Goal: Communication & Community: Answer question/provide support

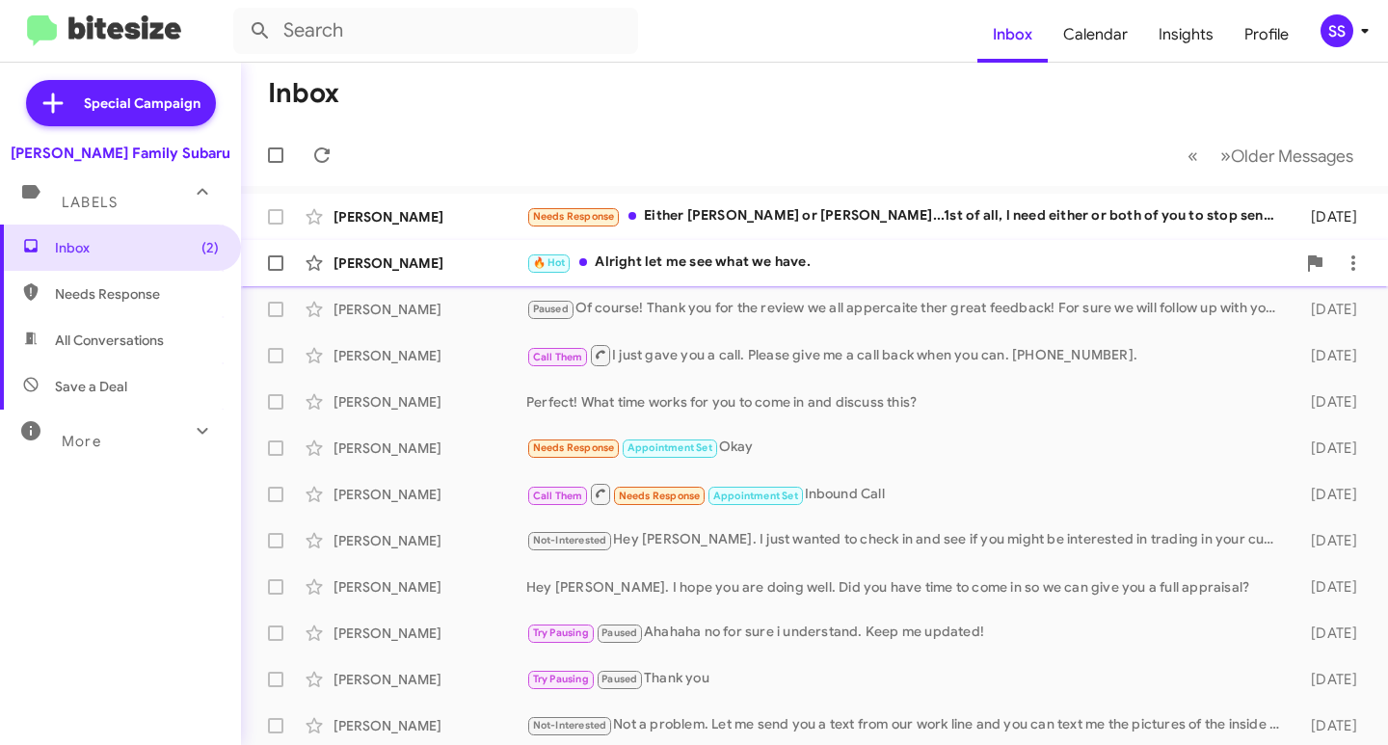
click at [718, 262] on div "🔥 Hot Alright let me see what we have." at bounding box center [910, 263] width 769 height 22
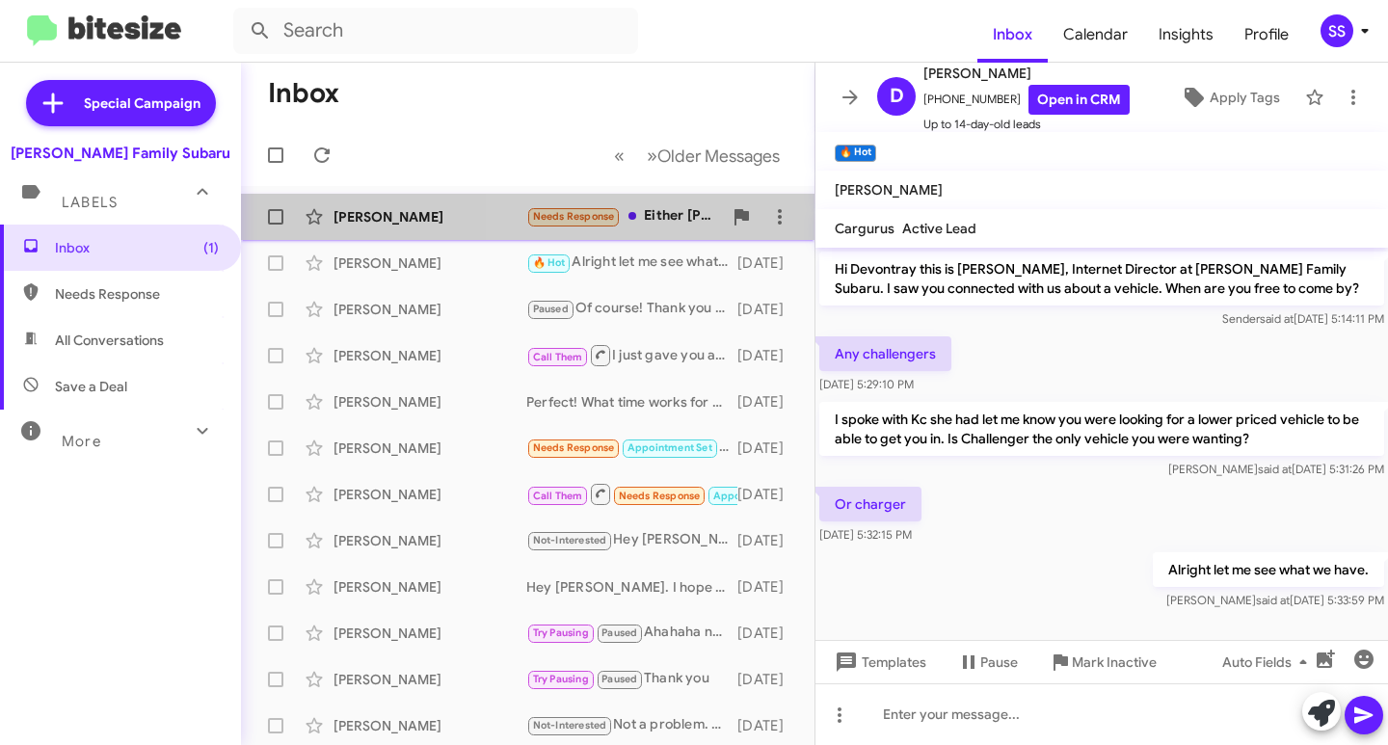
click at [671, 219] on div "Needs Response Either [PERSON_NAME] or [PERSON_NAME]...1st of all, l need eithe…" at bounding box center [624, 216] width 196 height 22
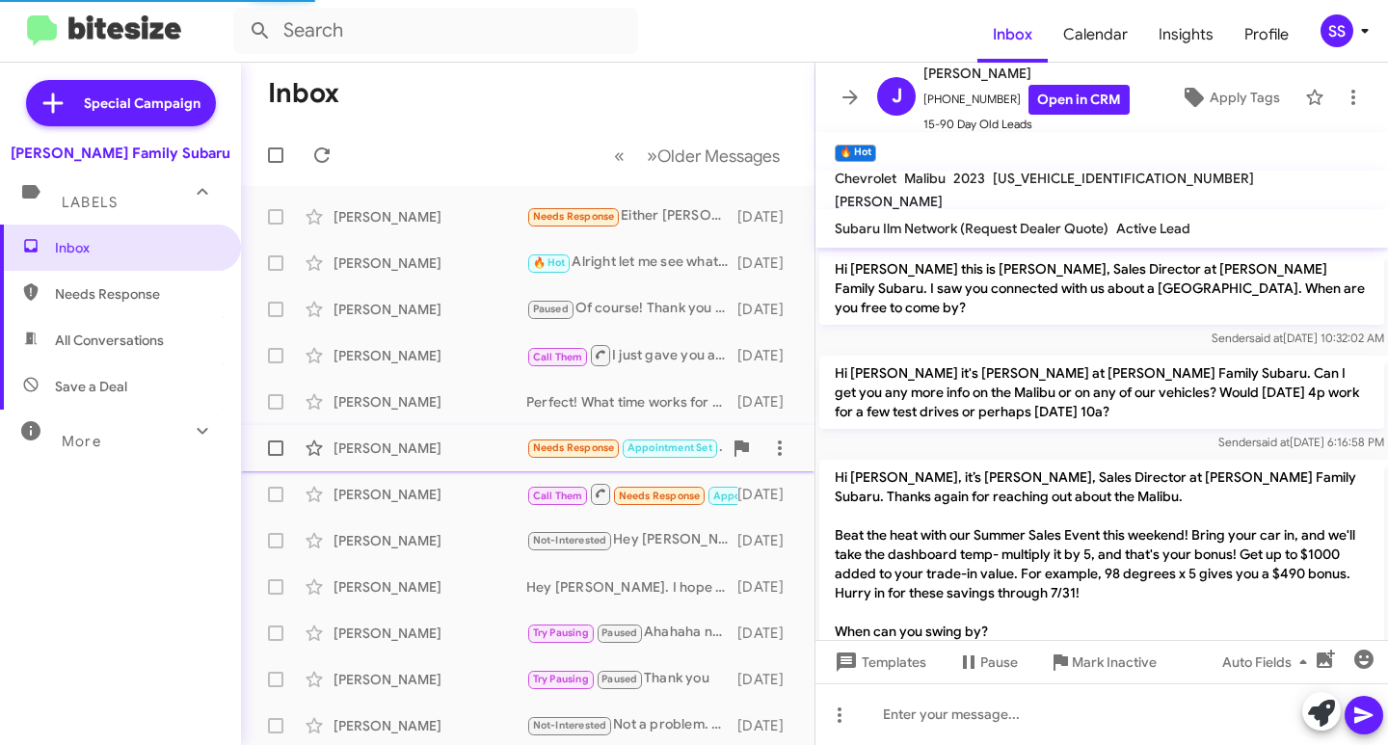
scroll to position [1436, 0]
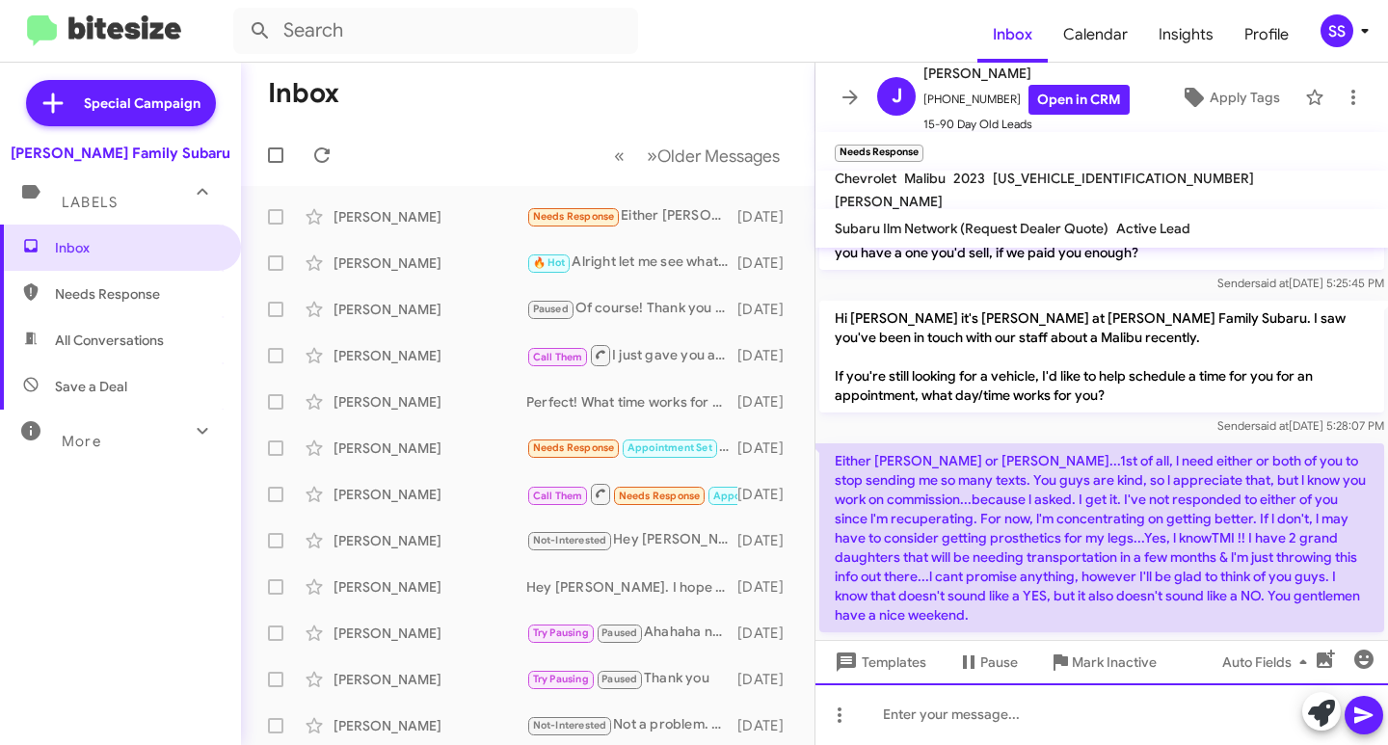
click at [1002, 718] on div at bounding box center [1102, 715] width 573 height 62
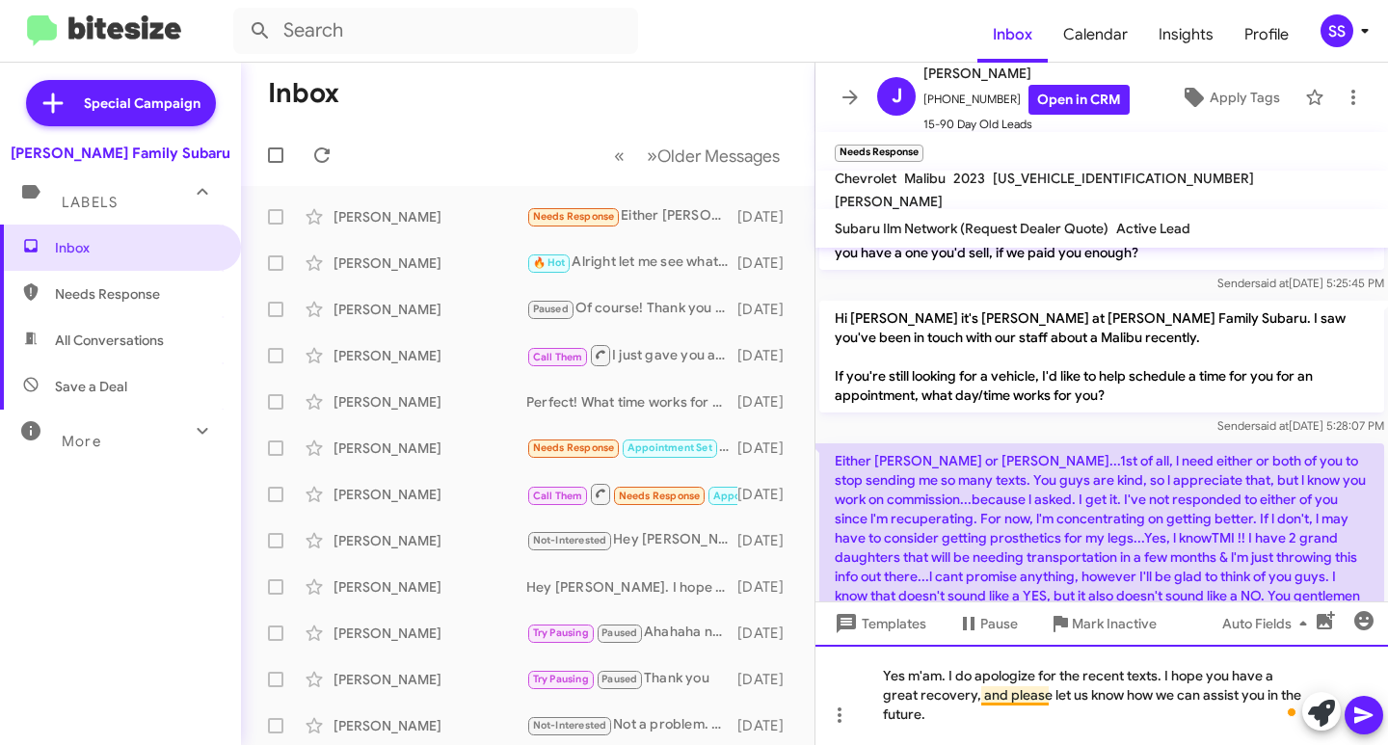
click at [998, 723] on div "Yes m'am. I do apologize for the recent texts. I hope you have a great recovery…" at bounding box center [1102, 695] width 573 height 100
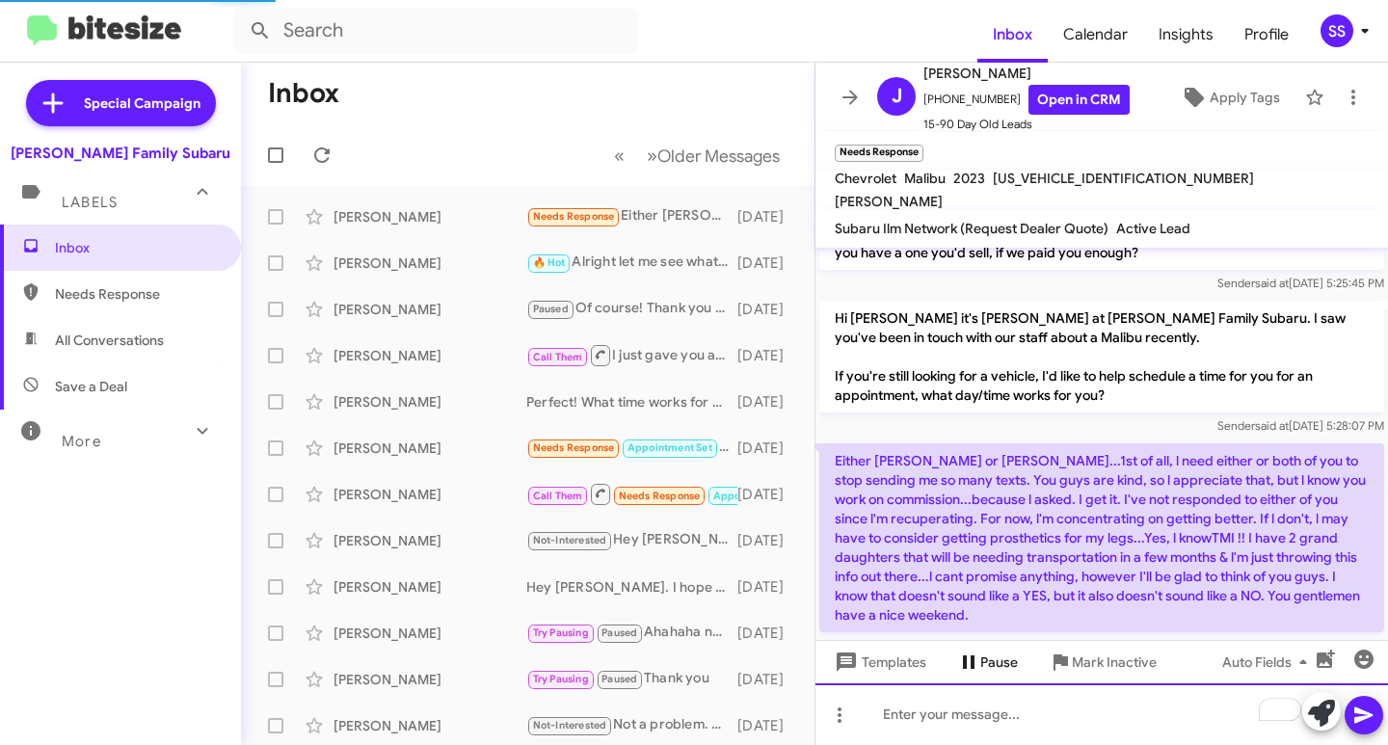
scroll to position [1525, 0]
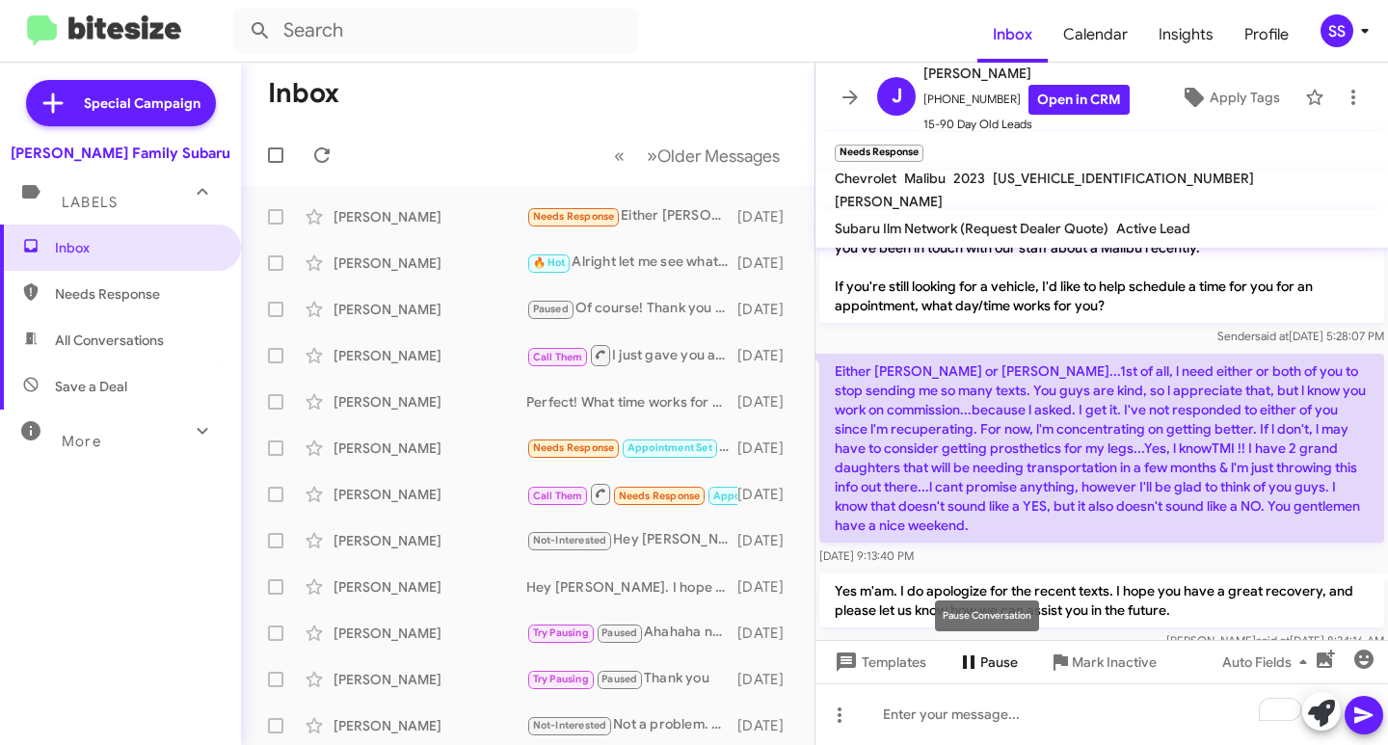
click at [990, 656] on span "Pause" at bounding box center [1000, 662] width 38 height 35
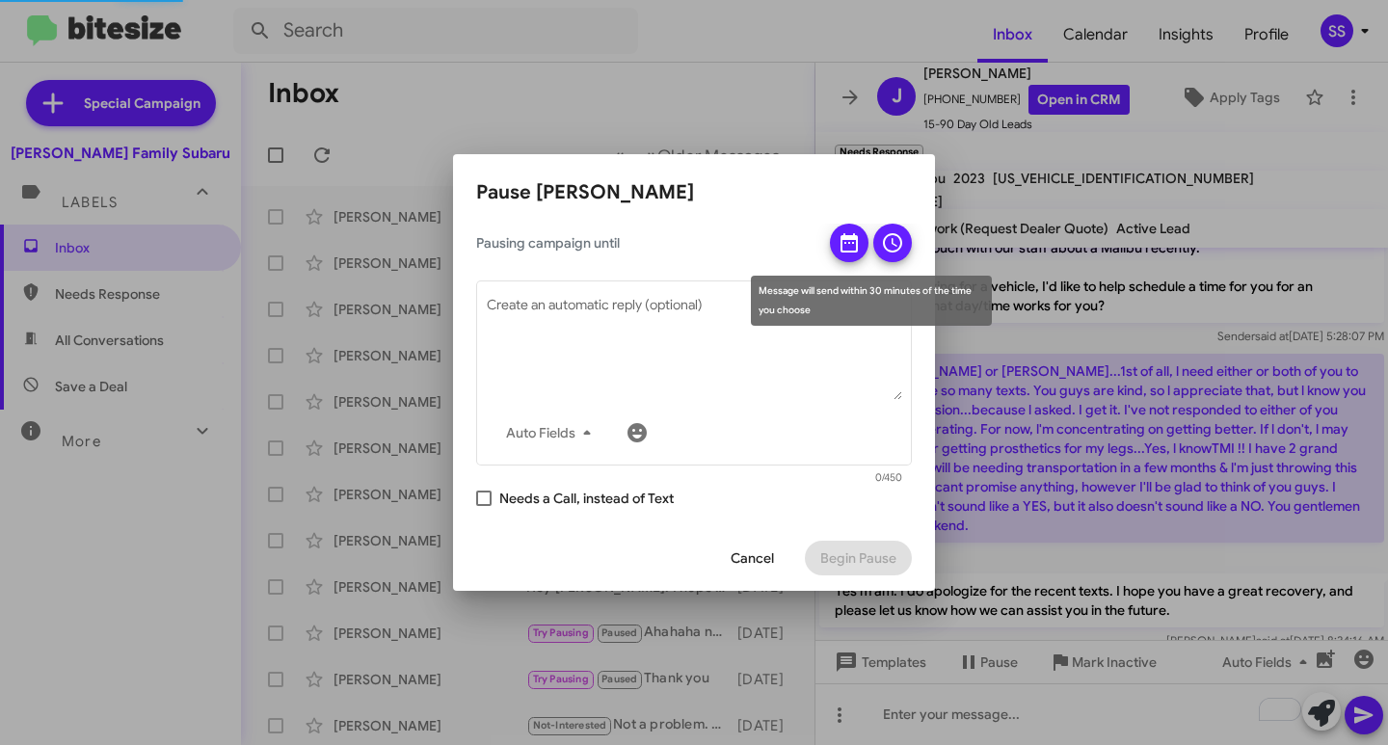
click at [848, 232] on icon at bounding box center [849, 242] width 23 height 23
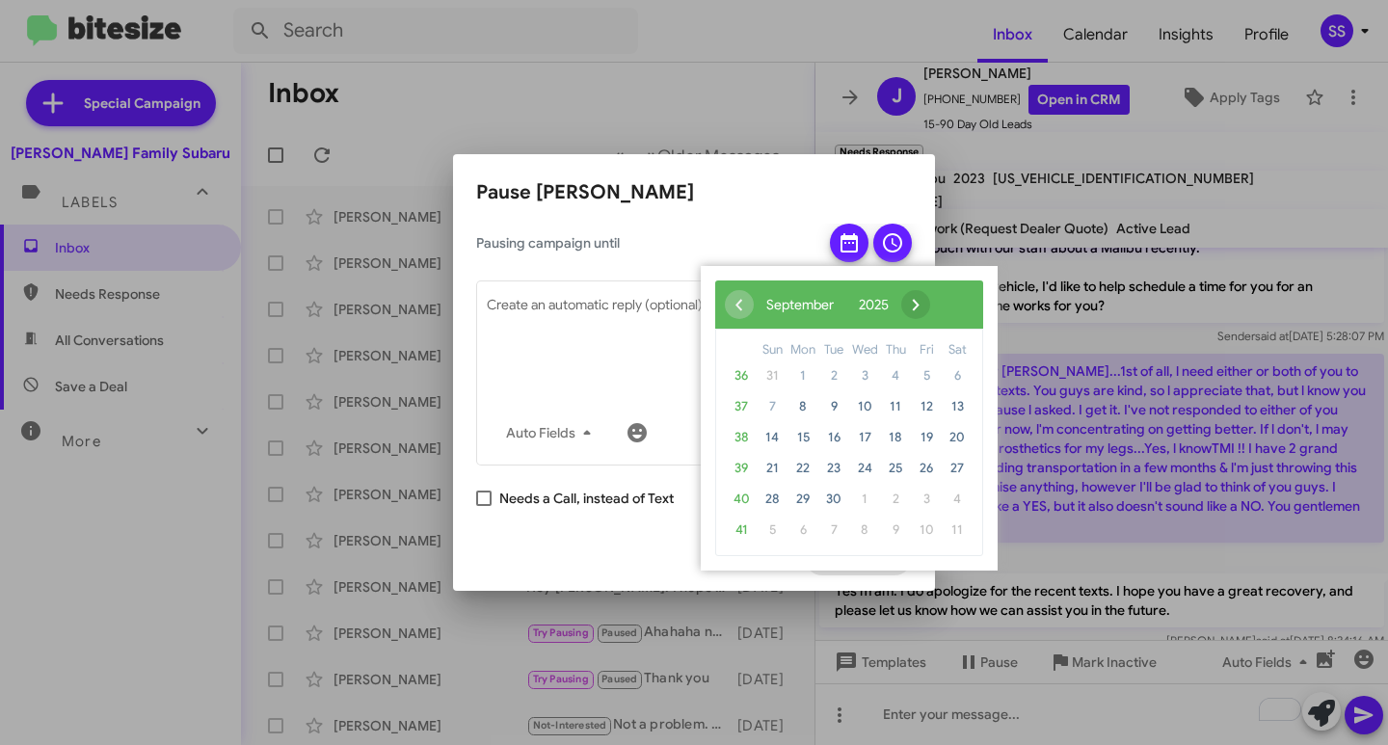
click at [930, 308] on span "›" at bounding box center [916, 304] width 29 height 29
click at [915, 309] on span "›" at bounding box center [900, 304] width 29 height 29
click at [927, 310] on span "›" at bounding box center [912, 304] width 29 height 29
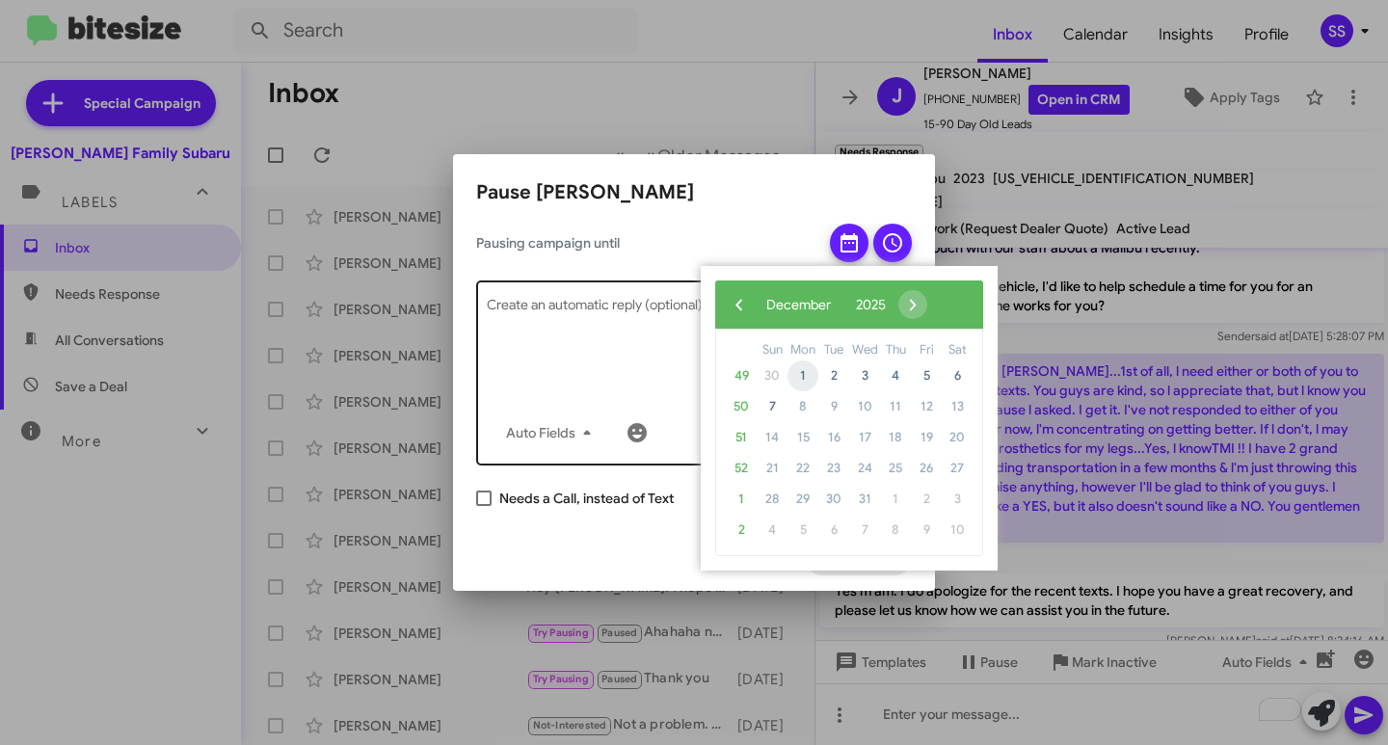
click at [799, 372] on span "1" at bounding box center [803, 376] width 31 height 31
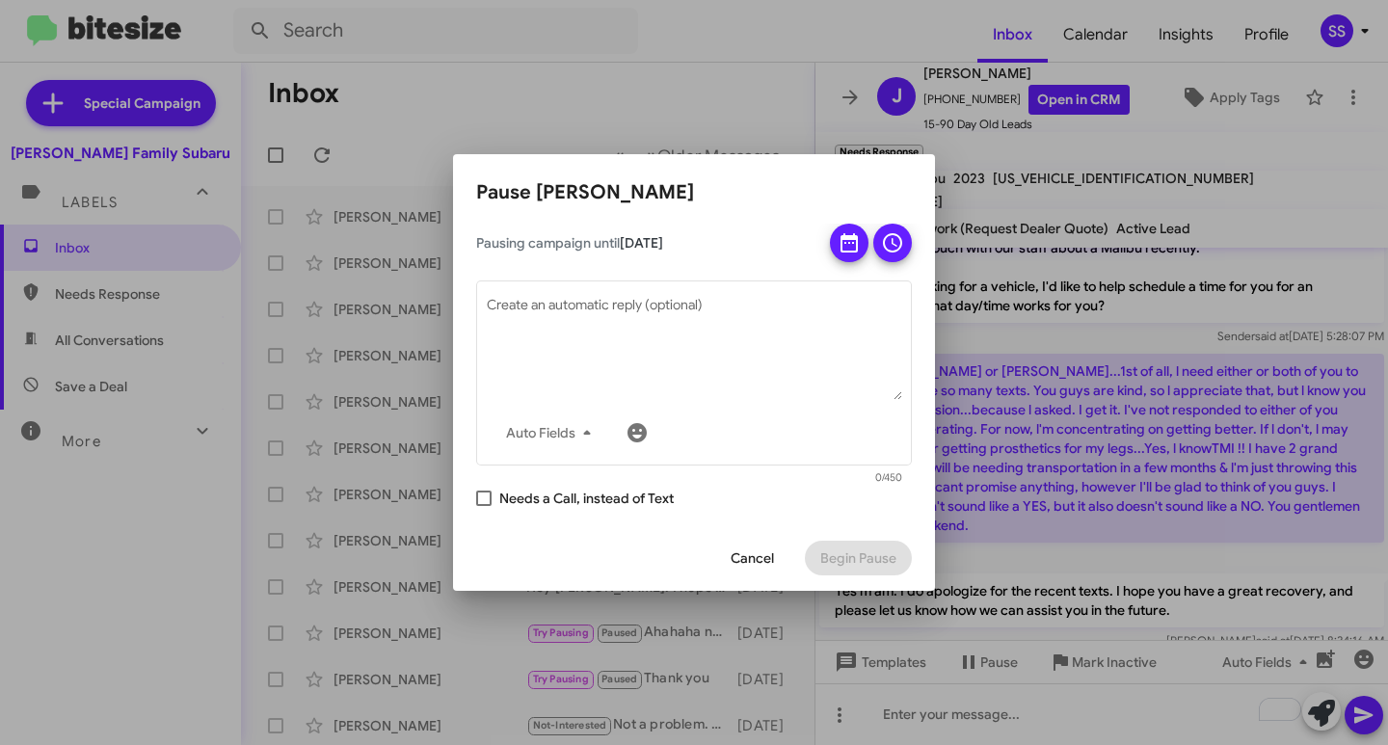
click at [899, 253] on icon at bounding box center [892, 242] width 23 height 23
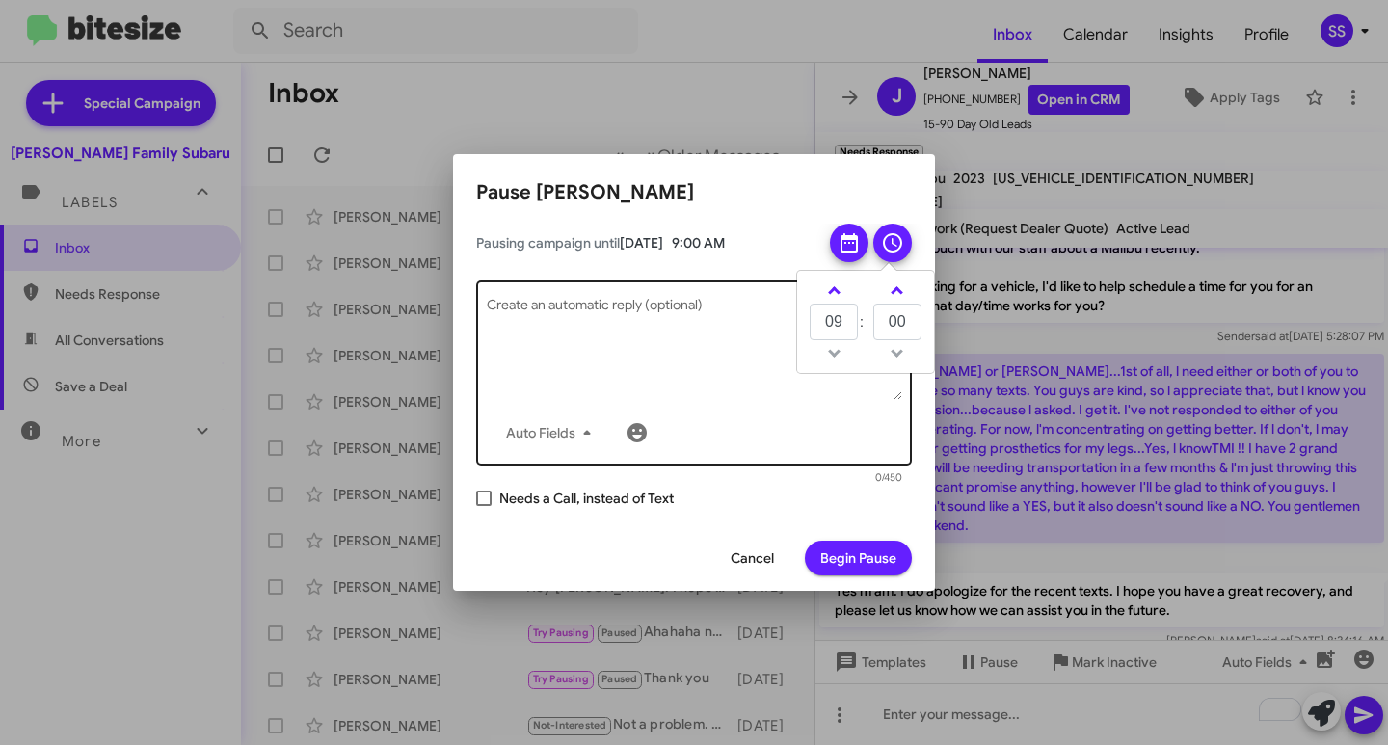
click at [637, 364] on textarea "Create an automatic reply (optional)" at bounding box center [695, 350] width 416 height 100
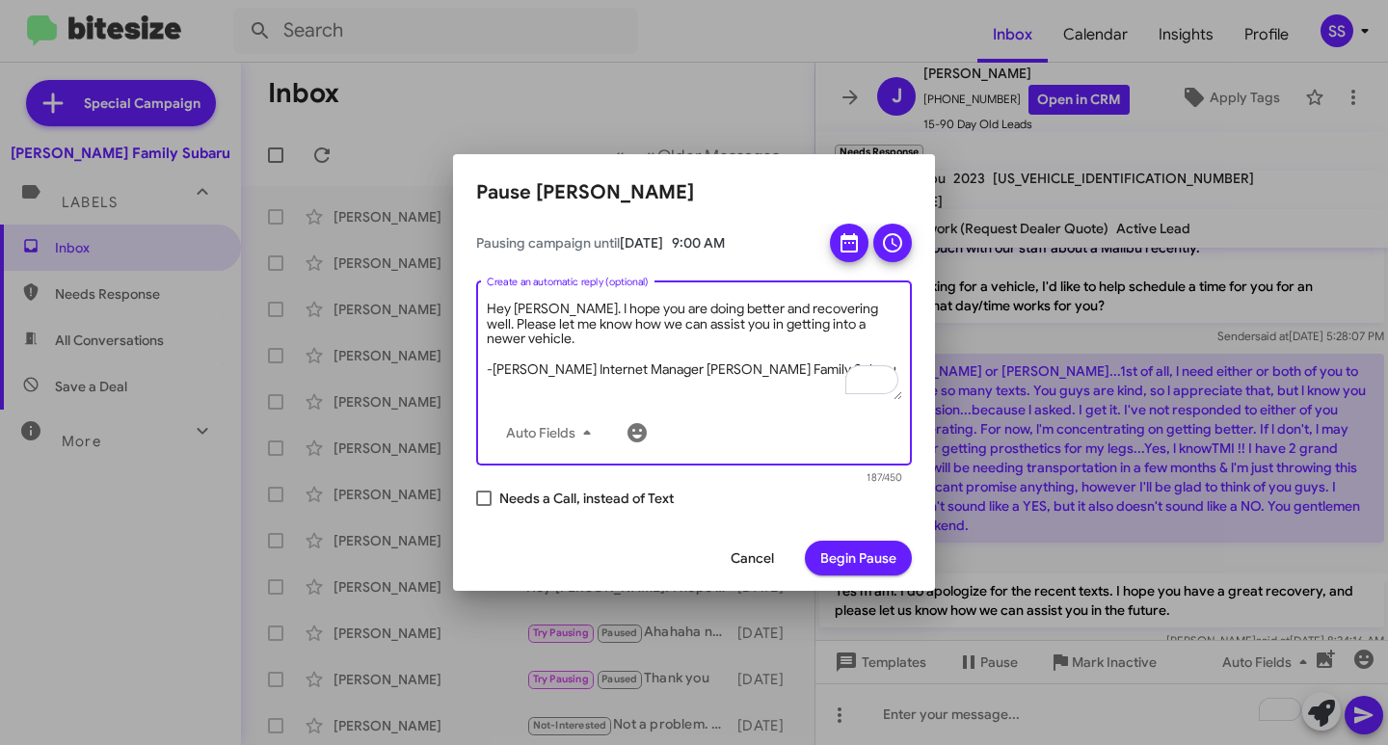
type textarea "Hey [PERSON_NAME]. I hope you are doing better and recovering well. Please let …"
click at [884, 563] on span "Begin Pause" at bounding box center [859, 558] width 76 height 35
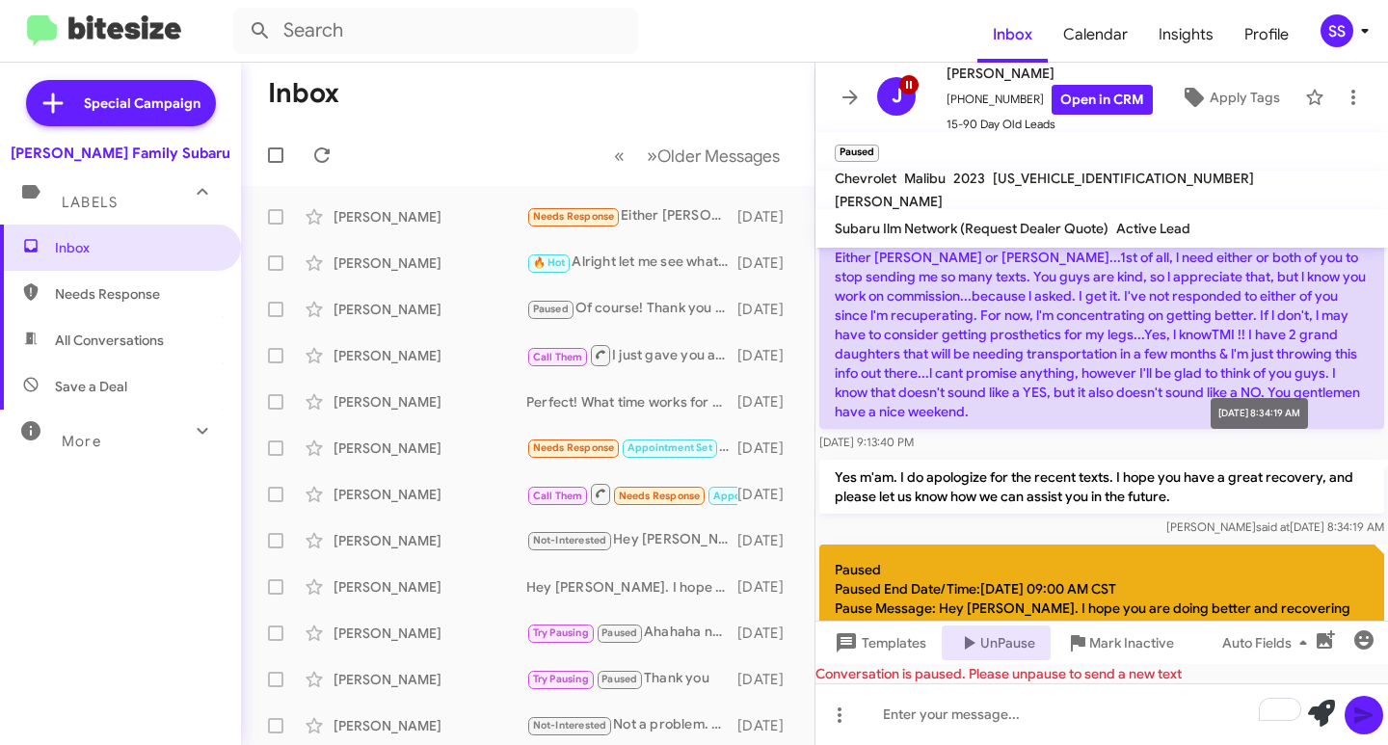
scroll to position [1767, 0]
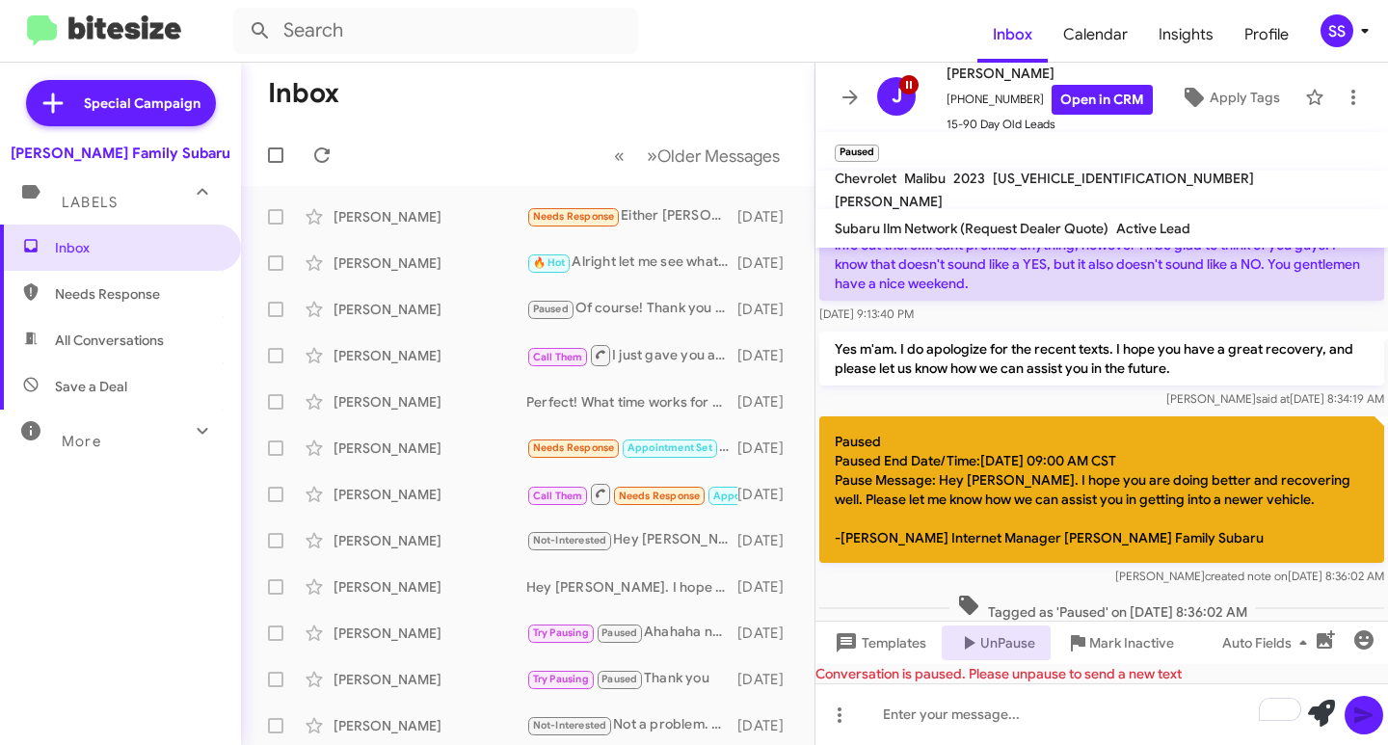
click at [133, 390] on span "Save a Deal" at bounding box center [120, 386] width 241 height 46
type input "in:not-interested"
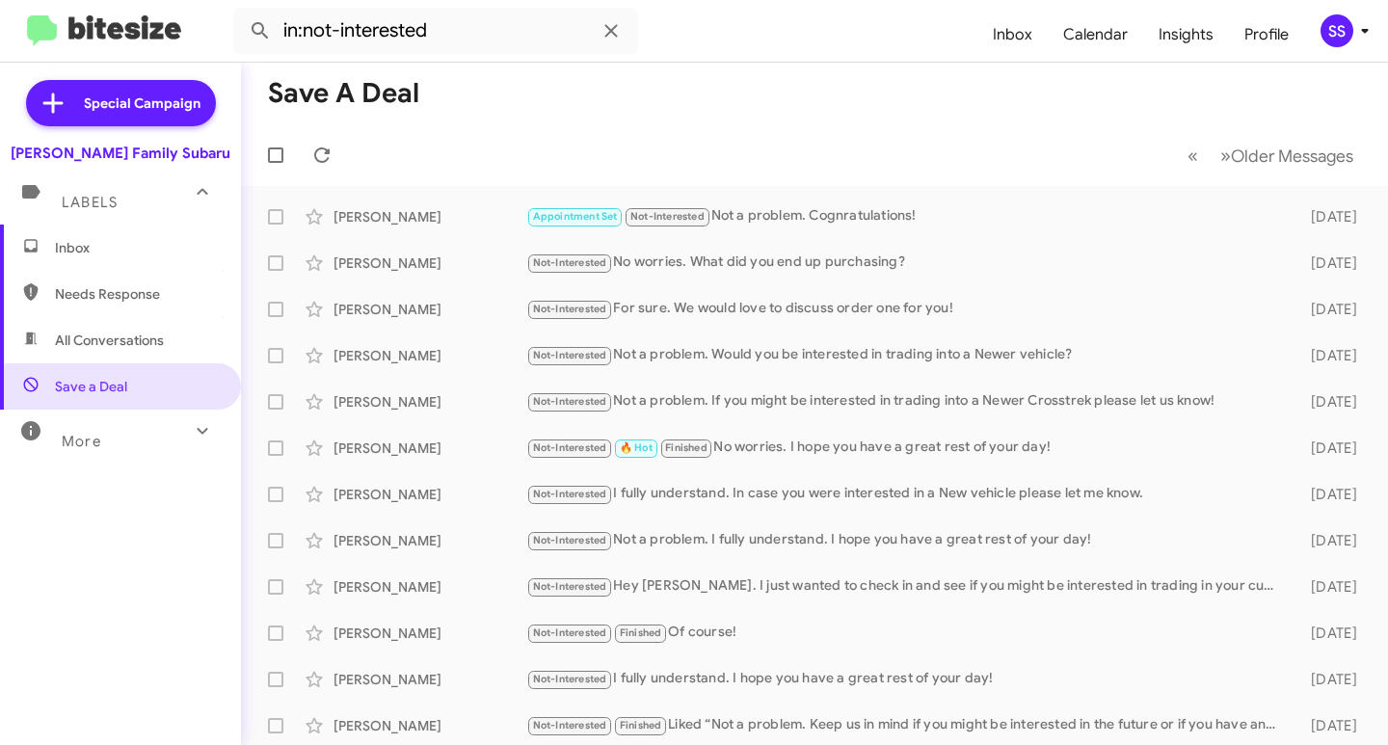
click at [86, 239] on span "Inbox" at bounding box center [137, 247] width 164 height 19
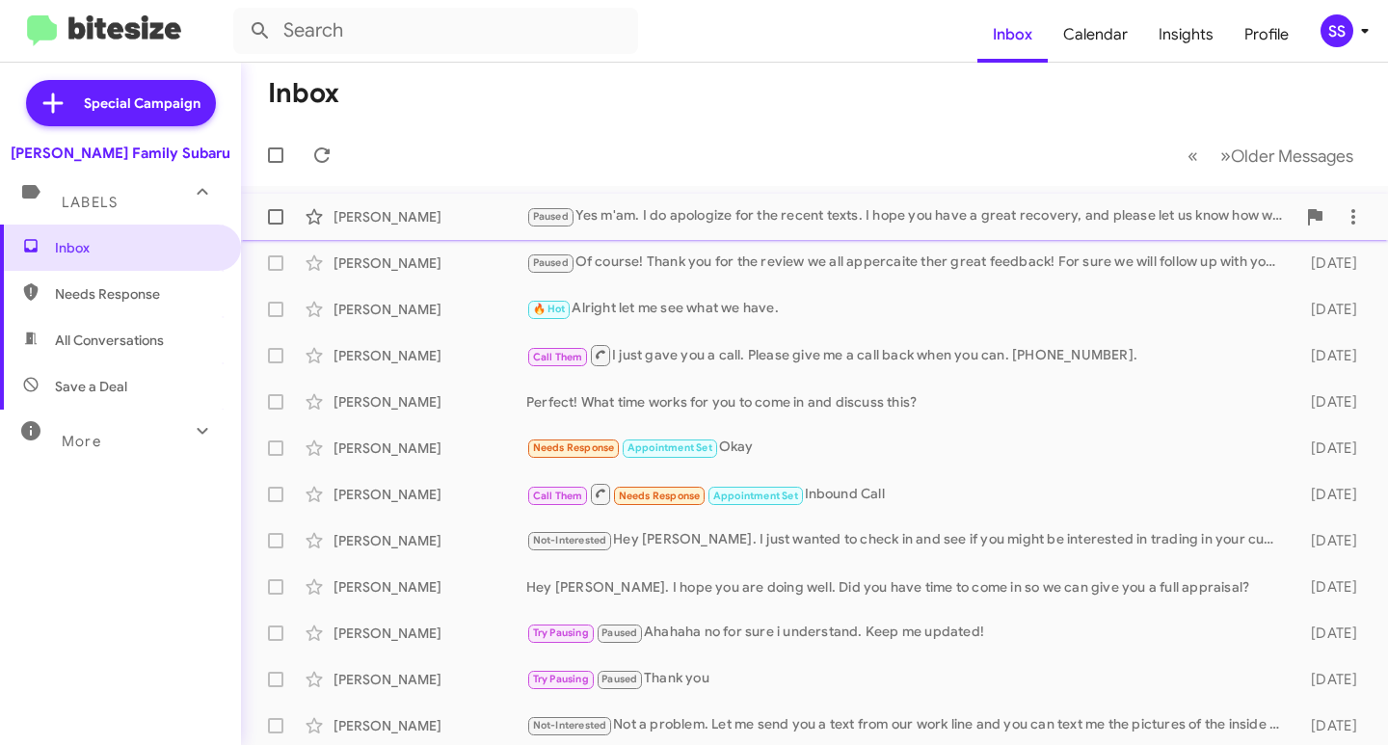
click at [660, 220] on div "Paused Yes m'am. I do apologize for the recent texts. I hope you have a great r…" at bounding box center [910, 216] width 769 height 22
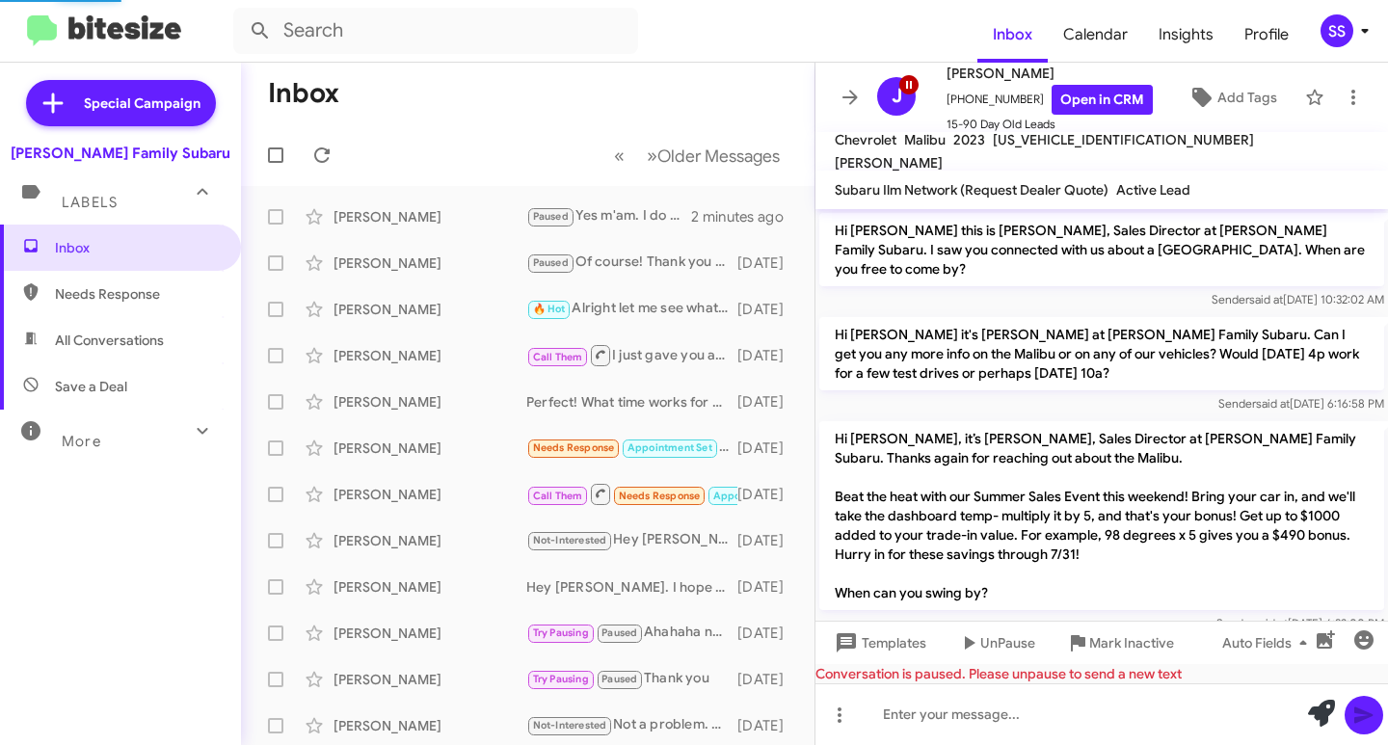
scroll to position [1729, 0]
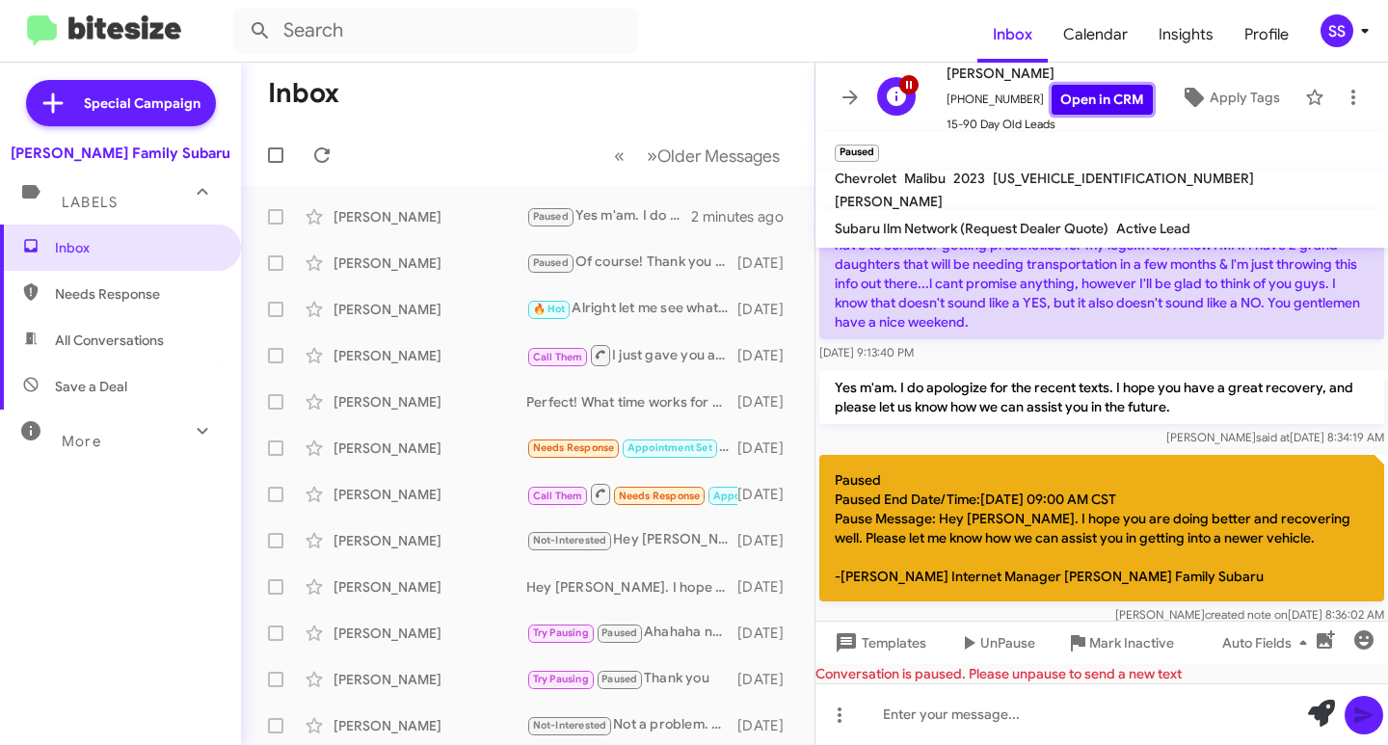
click at [1095, 107] on link "Open in CRM" at bounding box center [1102, 100] width 101 height 30
click at [90, 392] on span "Save a Deal" at bounding box center [91, 386] width 72 height 19
type input "in:not-interested"
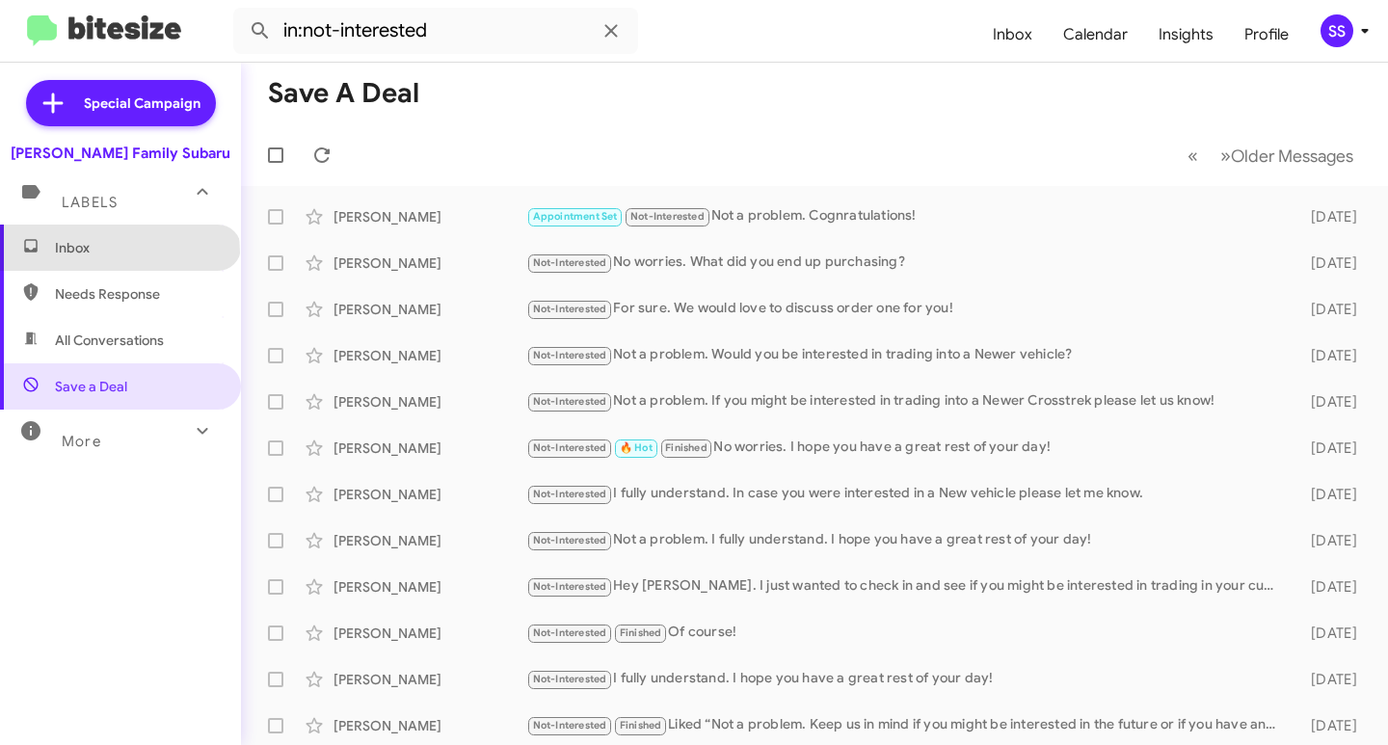
click at [119, 253] on span "Inbox" at bounding box center [137, 247] width 164 height 19
